Goal: Find specific page/section: Find specific page/section

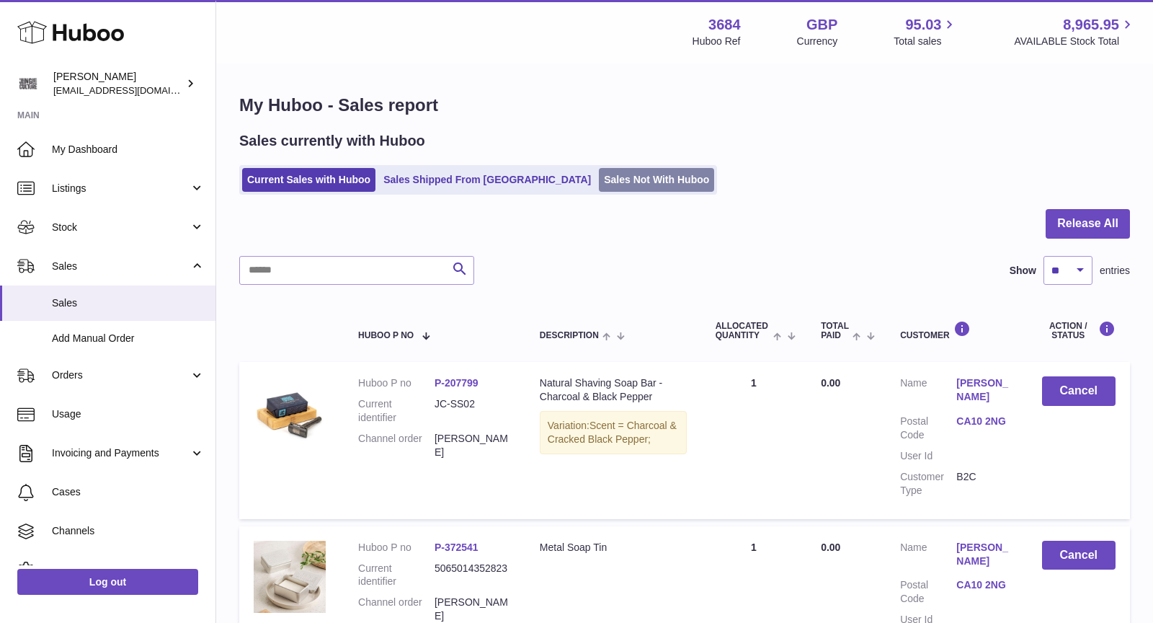
click at [599, 178] on link "Sales Not With Huboo" at bounding box center [656, 180] width 115 height 24
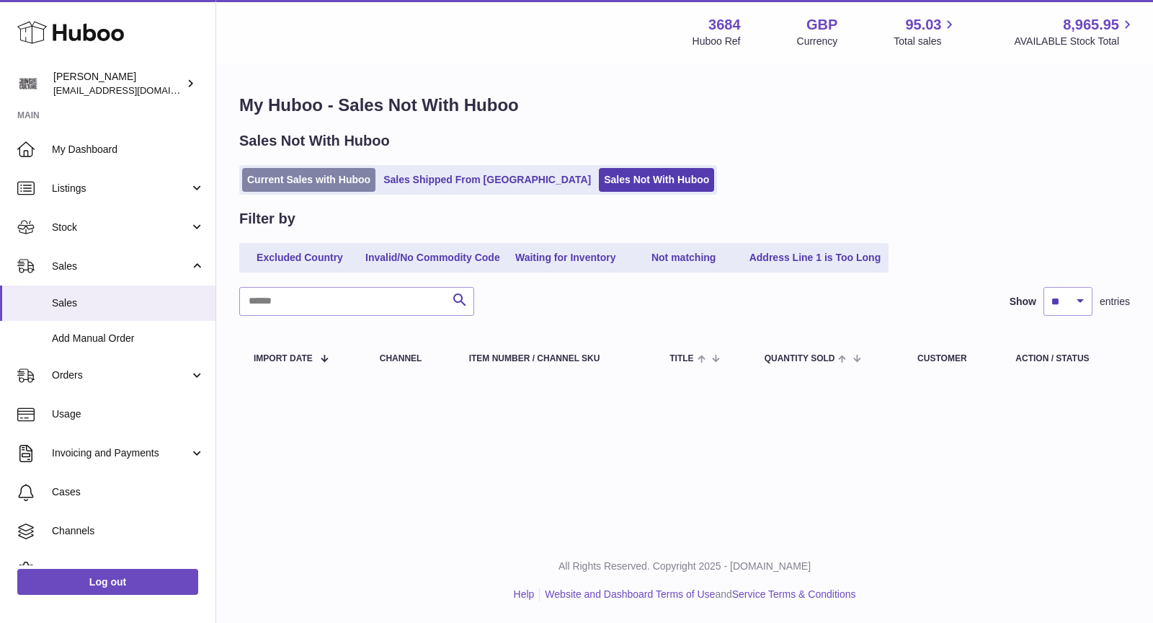
click at [303, 178] on link "Current Sales with Huboo" at bounding box center [308, 180] width 133 height 24
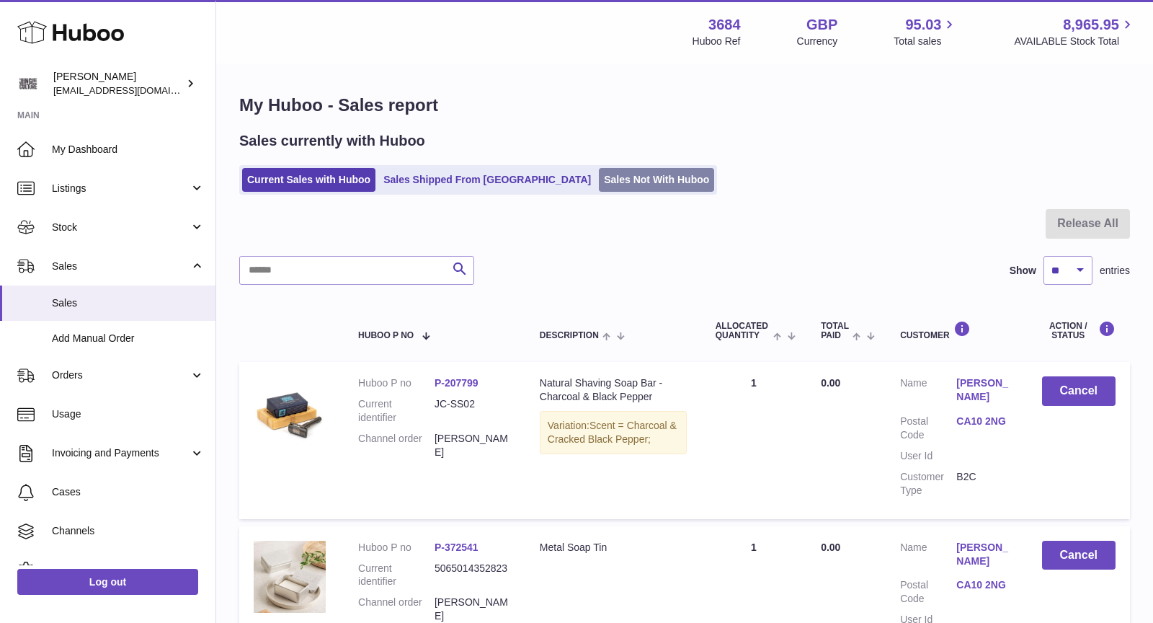
click at [599, 179] on link "Sales Not With Huboo" at bounding box center [656, 180] width 115 height 24
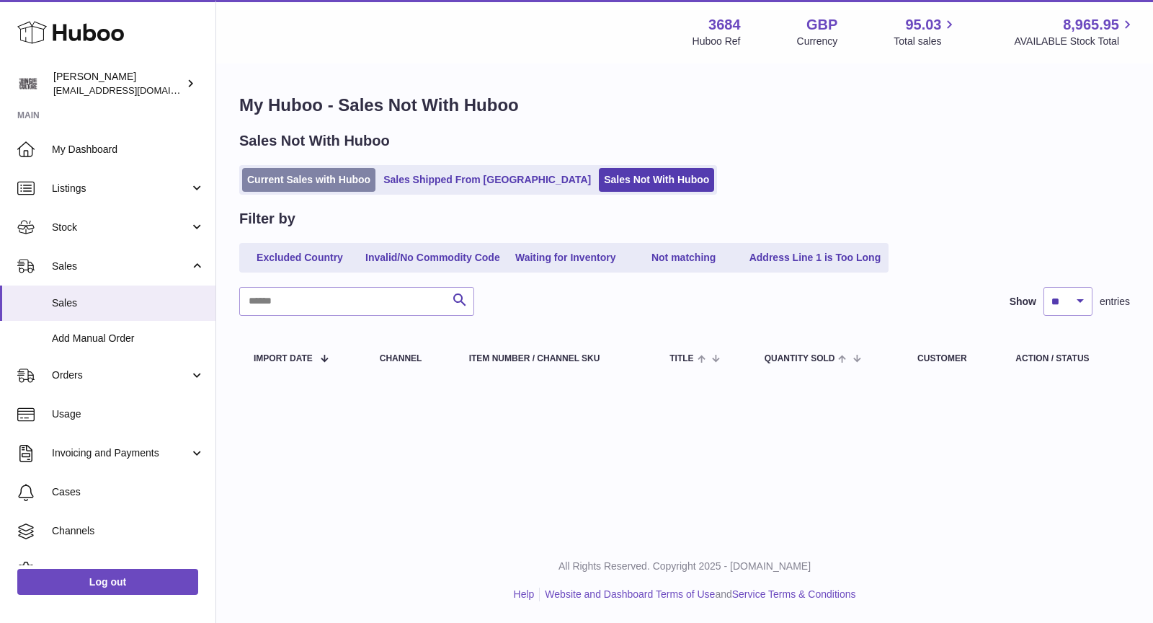
click at [325, 183] on link "Current Sales with Huboo" at bounding box center [308, 180] width 133 height 24
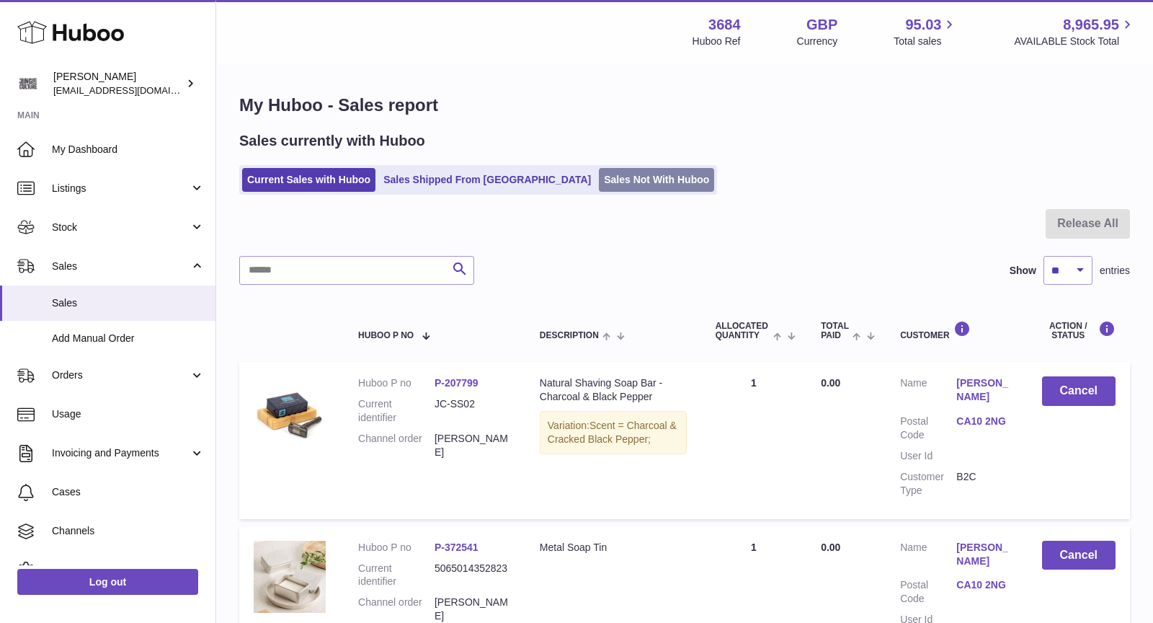
click at [599, 174] on link "Sales Not With Huboo" at bounding box center [656, 180] width 115 height 24
